Goal: Contribute content

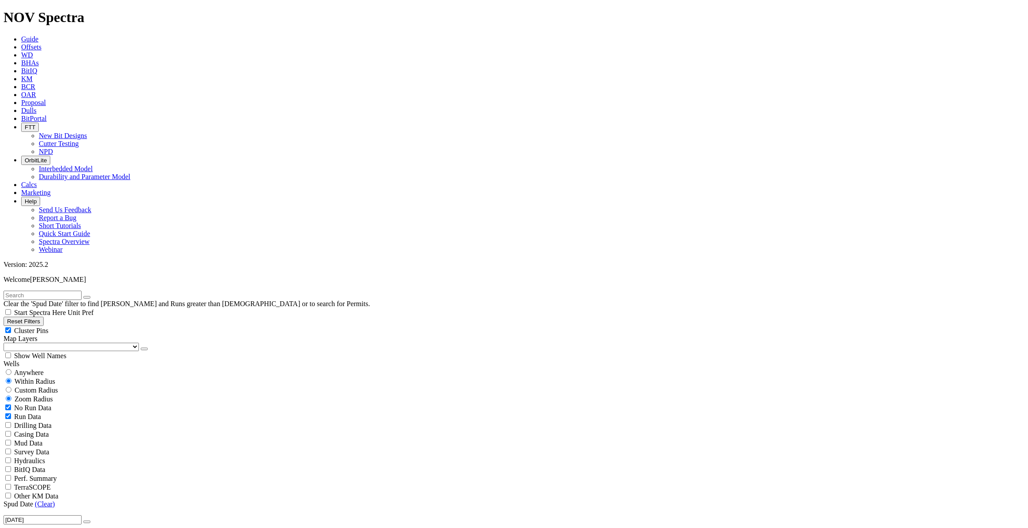
scroll to position [9942, 0]
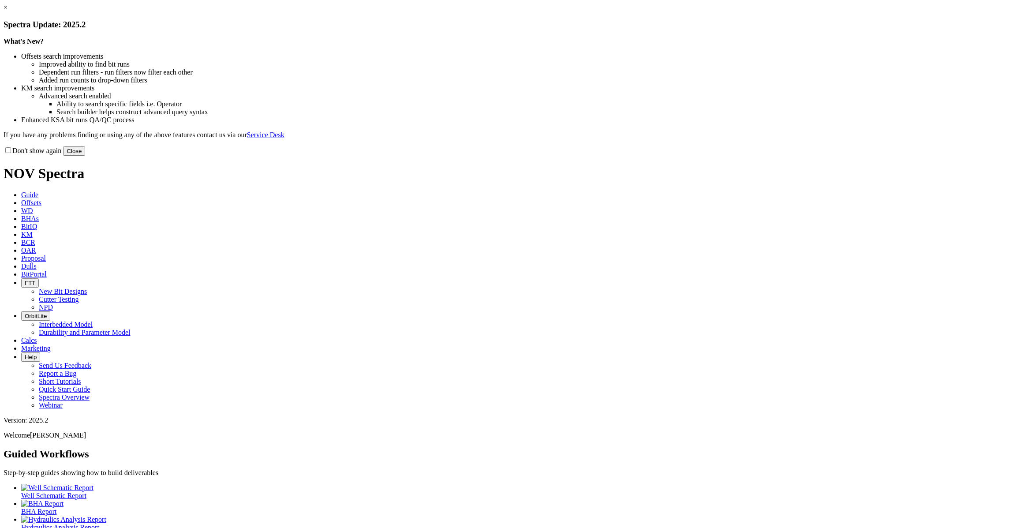
click at [85, 156] on button "Close" at bounding box center [74, 150] width 22 height 9
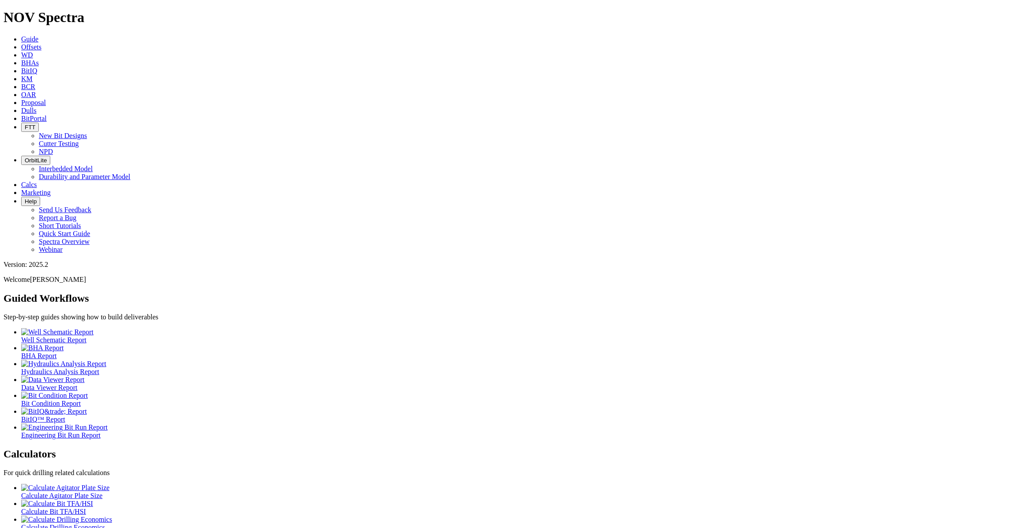
click at [21, 107] on icon at bounding box center [21, 110] width 0 height 7
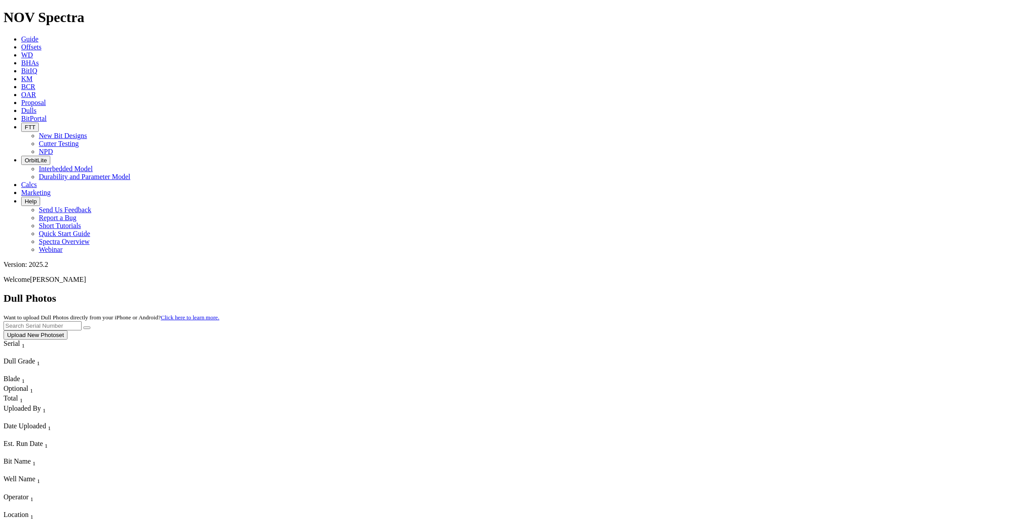
click at [67, 330] on button "Upload New Photoset" at bounding box center [36, 334] width 64 height 9
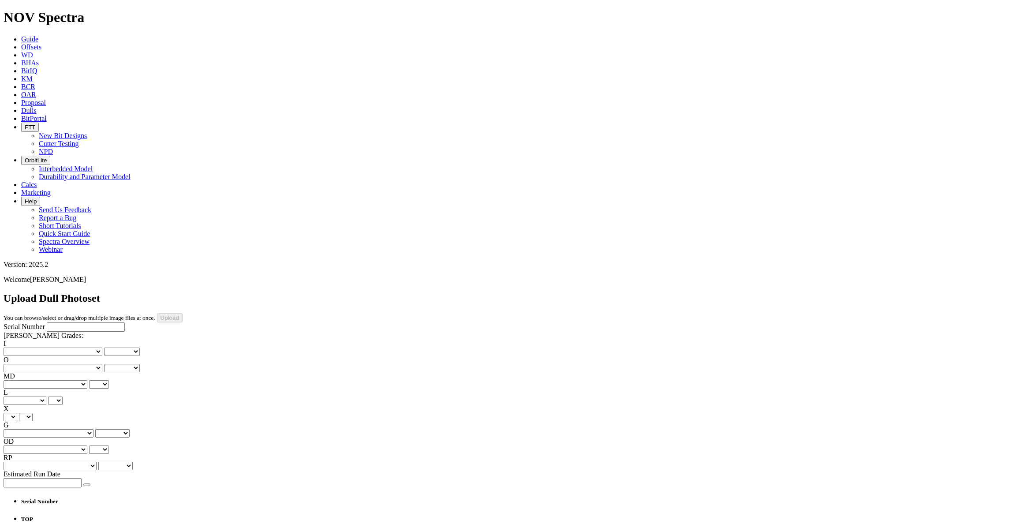
click at [42, 380] on select "BF - Bond Failure BT - Broken Teeth/Cutters BU - Balled Up Bit CR - Cored CT - …" at bounding box center [46, 384] width 84 height 8
click at [69, 451] on div "Serial Number RH Dull Grades: I No lost, worn or damaged cutters 0 1 2 3 4 5 6 …" at bounding box center [514, 404] width 1021 height 165
